Goal: Information Seeking & Learning: Learn about a topic

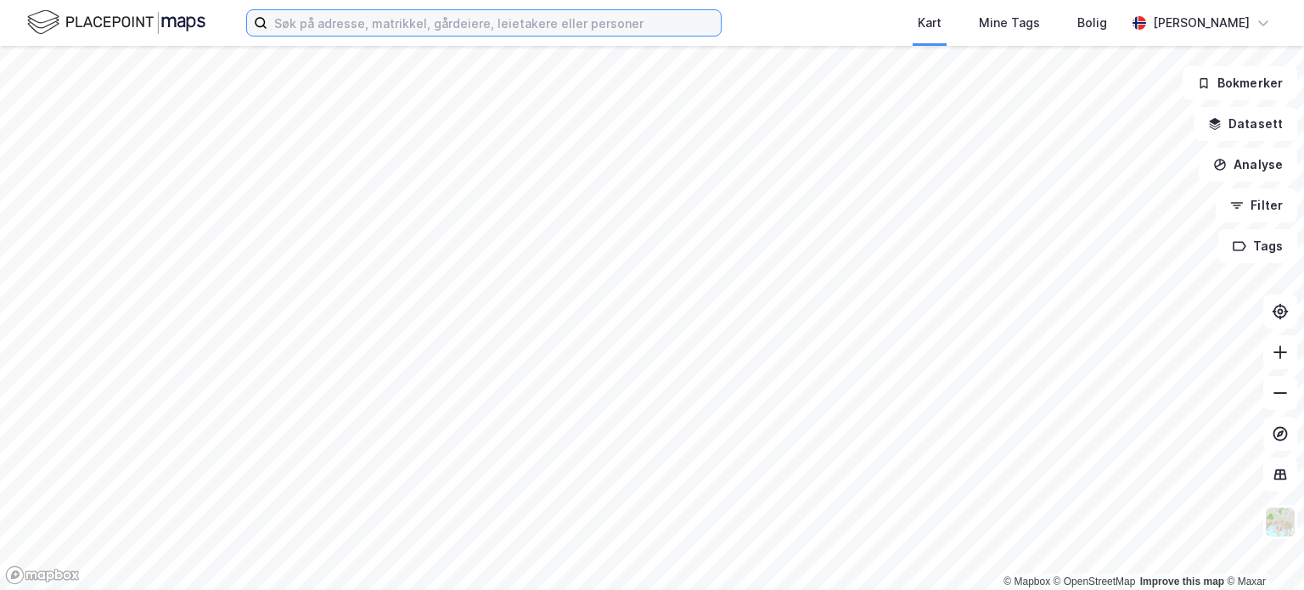
click at [296, 21] on input at bounding box center [493, 22] width 453 height 25
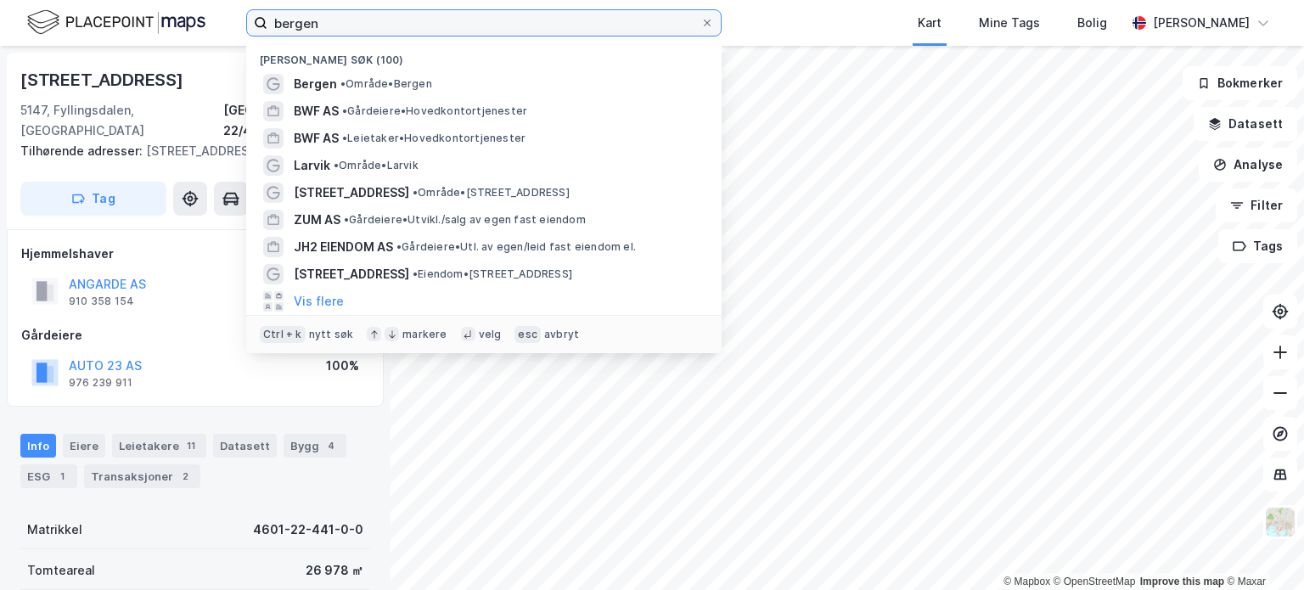
drag, startPoint x: 341, startPoint y: 22, endPoint x: 246, endPoint y: 22, distance: 95.1
click at [247, 22] on label "bergen" at bounding box center [483, 22] width 475 height 27
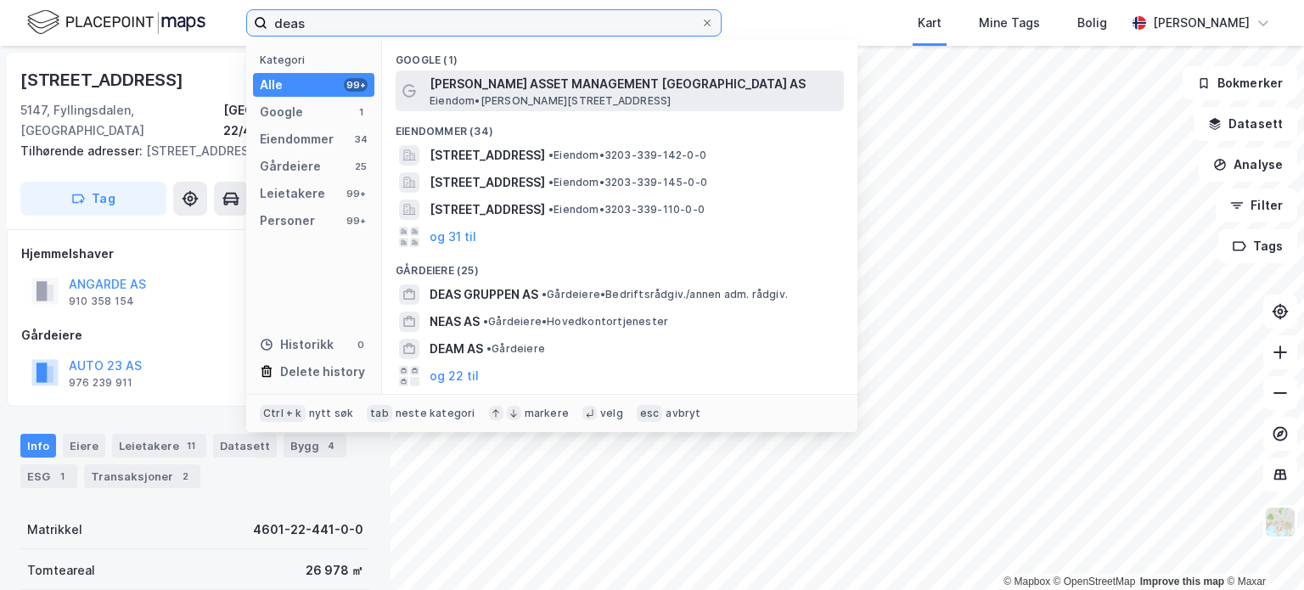
type input "deas"
